Goal: Unclear

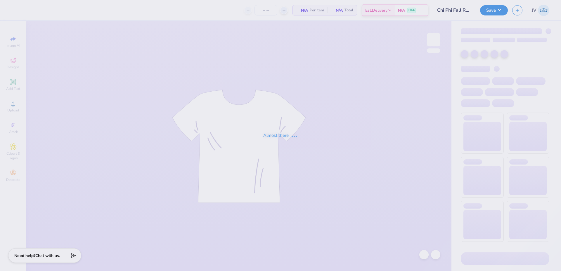
type input "6"
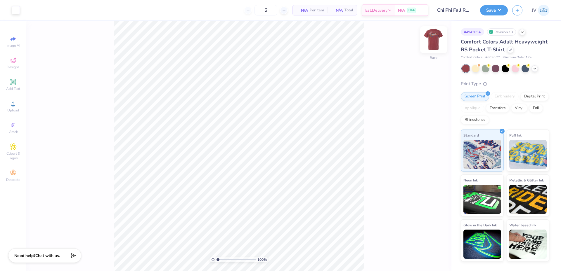
click at [436, 44] on img at bounding box center [433, 39] width 23 height 23
click at [432, 43] on img at bounding box center [433, 39] width 23 height 23
click at [531, 93] on div "Digital Print" at bounding box center [534, 95] width 28 height 9
click at [533, 96] on div "Digital Print" at bounding box center [534, 96] width 28 height 9
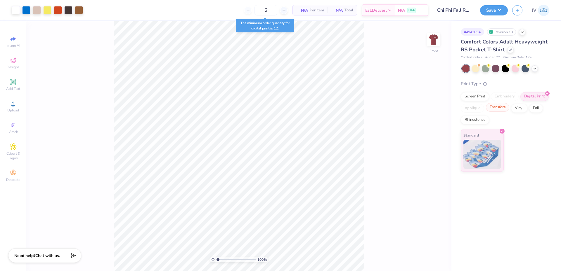
click at [496, 109] on div "Transfers" at bounding box center [497, 107] width 23 height 9
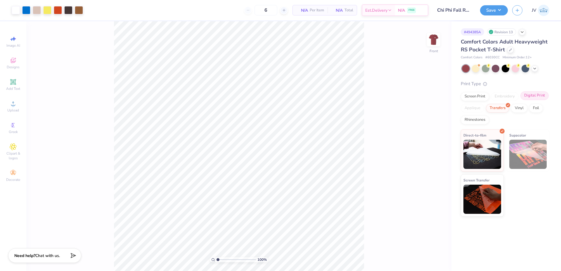
click at [537, 98] on div "Digital Print" at bounding box center [534, 95] width 28 height 9
